Goal: Information Seeking & Learning: Compare options

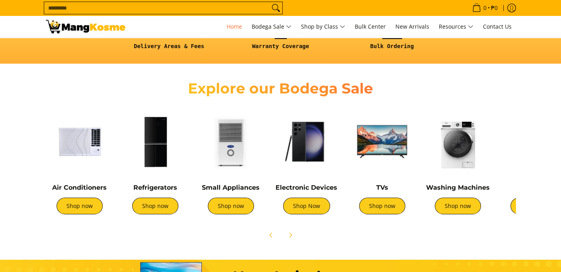
scroll to position [239, 0]
click at [87, 141] on img at bounding box center [80, 142] width 68 height 68
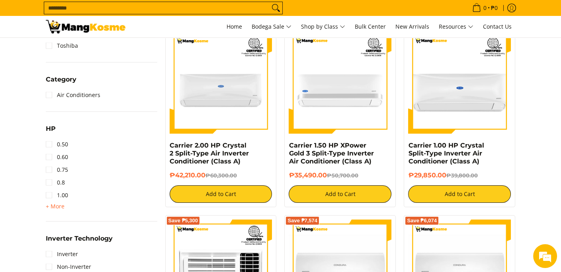
scroll to position [359, 0]
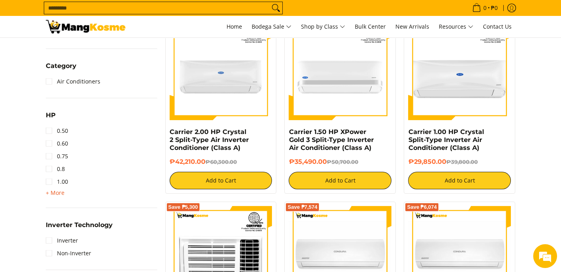
click at [57, 195] on span "+ More" at bounding box center [55, 193] width 19 height 6
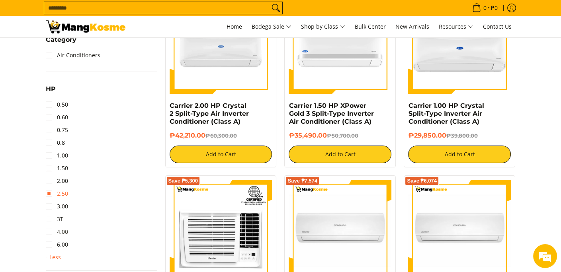
scroll to position [398, 0]
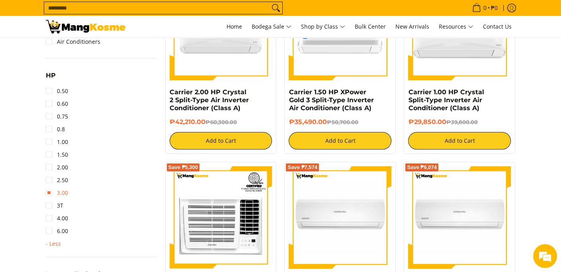
click at [55, 188] on link "3.00" at bounding box center [57, 193] width 22 height 13
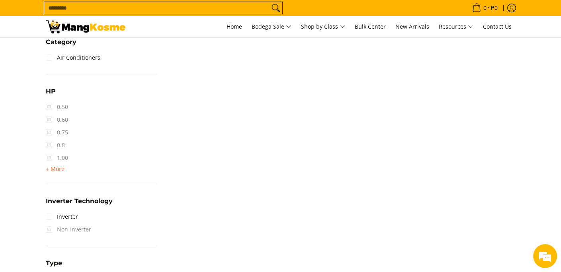
scroll to position [431, 0]
click at [52, 169] on span "+ More" at bounding box center [55, 169] width 19 height 6
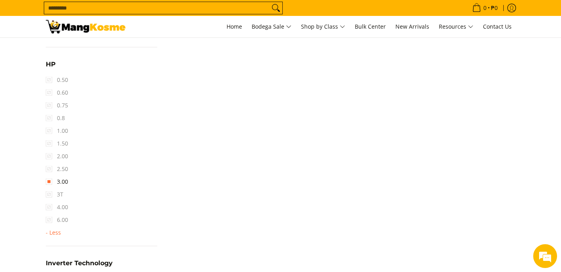
scroll to position [470, 0]
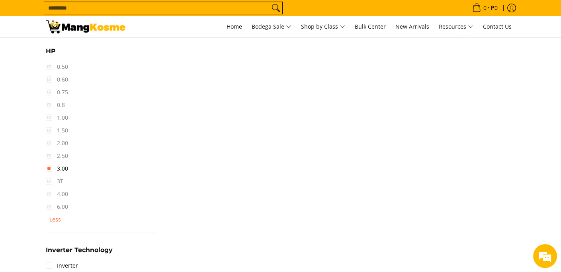
click at [50, 157] on span "2.50" at bounding box center [57, 156] width 22 height 13
click at [47, 154] on span "2.50" at bounding box center [57, 156] width 22 height 13
click at [49, 168] on link "3.00" at bounding box center [57, 169] width 22 height 13
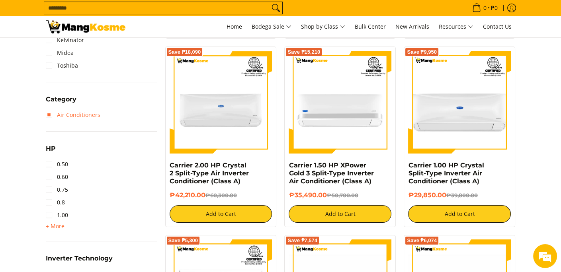
scroll to position [338, 0]
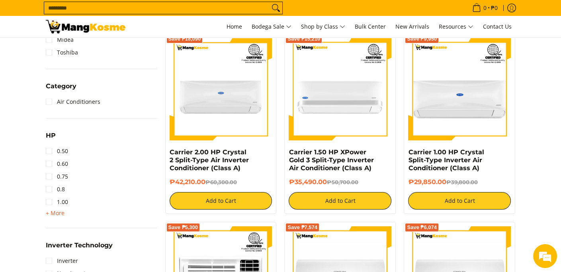
click at [53, 216] on span "+ More" at bounding box center [55, 213] width 19 height 6
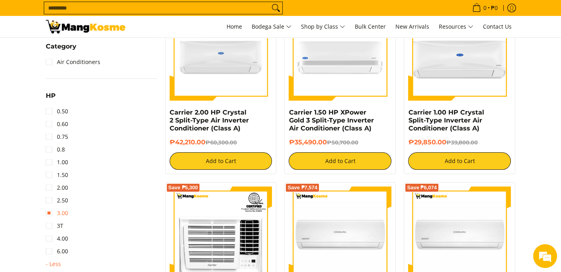
click at [58, 213] on link "3.00" at bounding box center [57, 213] width 22 height 13
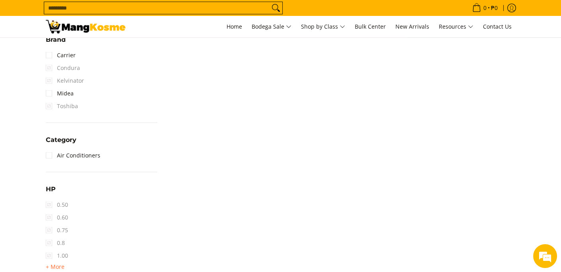
scroll to position [391, 0]
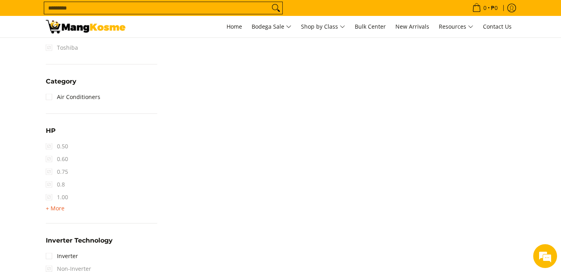
click at [58, 209] on span "+ More" at bounding box center [55, 209] width 19 height 6
click at [49, 249] on link "3.00" at bounding box center [57, 248] width 22 height 13
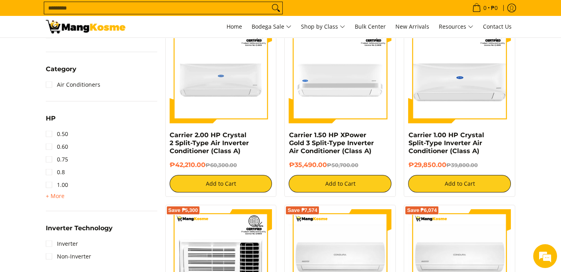
scroll to position [392, 0]
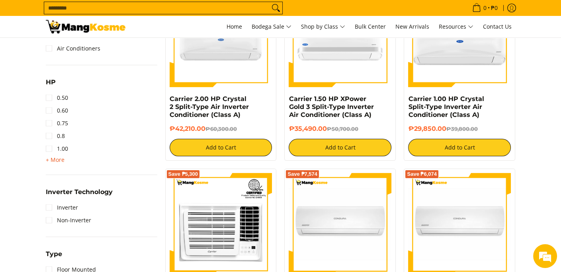
click at [57, 161] on span "+ More" at bounding box center [55, 160] width 19 height 6
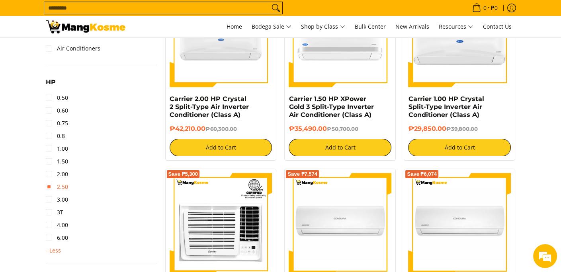
click at [62, 185] on link "2.50" at bounding box center [57, 187] width 22 height 13
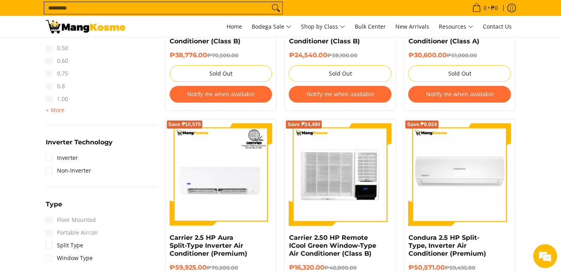
scroll to position [510, 0]
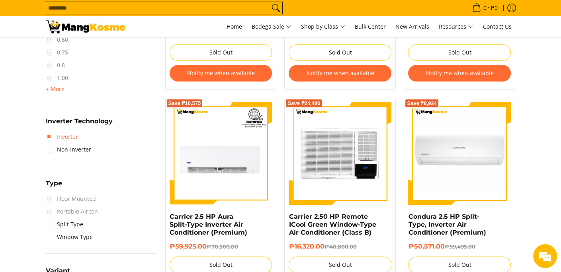
click at [70, 139] on link "Inverter" at bounding box center [62, 137] width 32 height 13
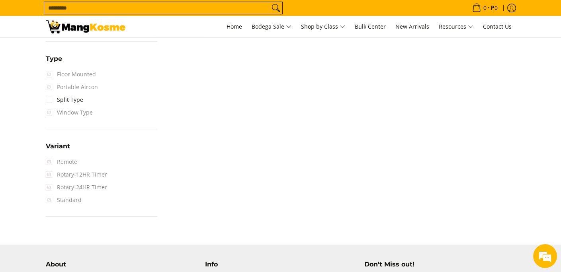
scroll to position [639, 0]
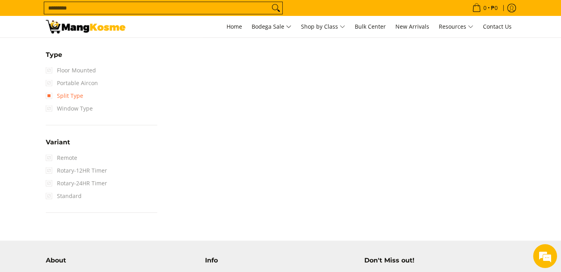
click at [73, 98] on link "Split Type" at bounding box center [64, 96] width 37 height 13
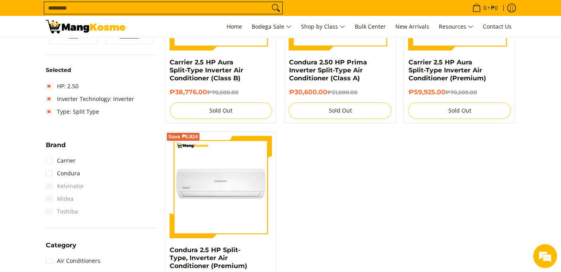
scroll to position [192, 0]
